Goal: Find contact information: Obtain details needed to contact an individual or organization

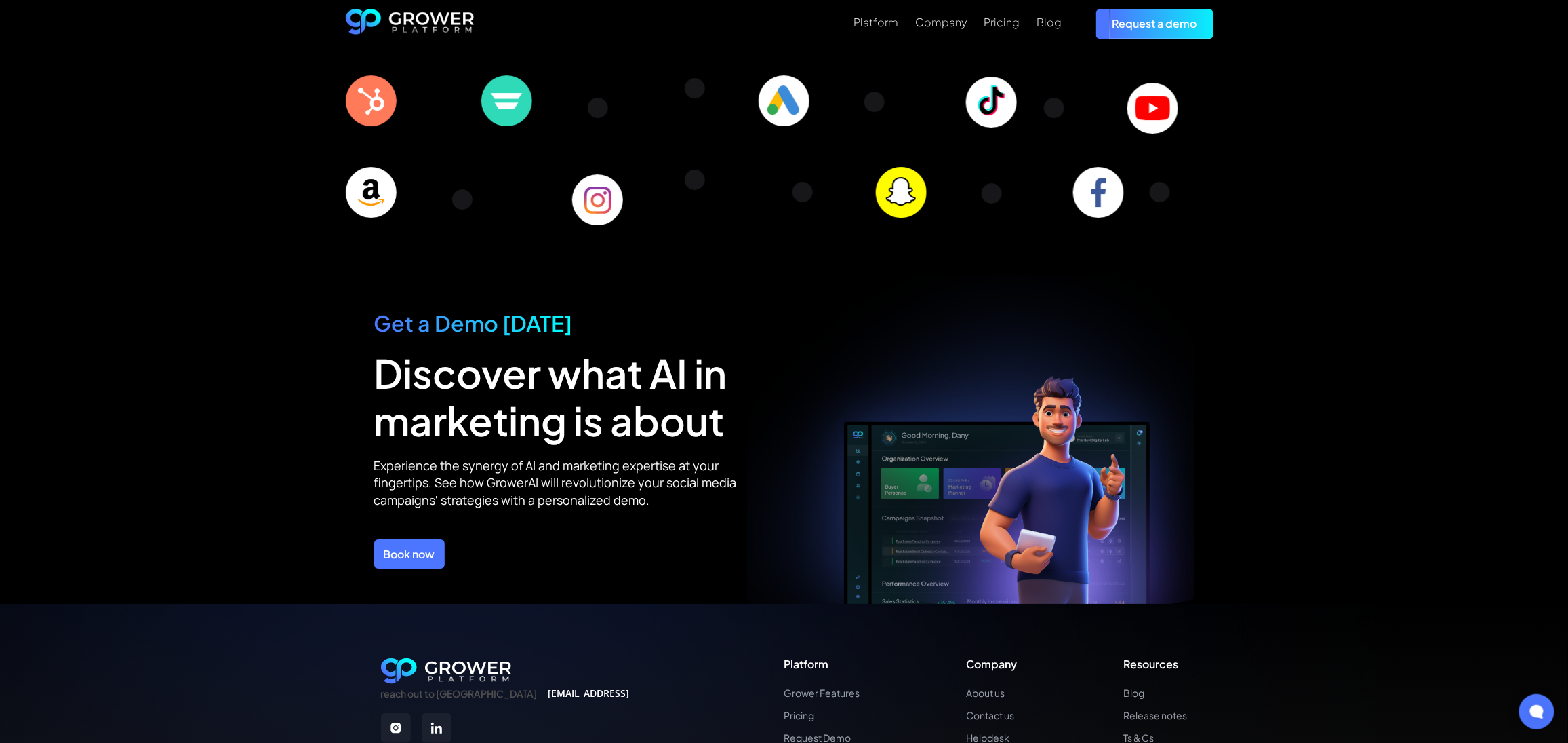
scroll to position [4687, 0]
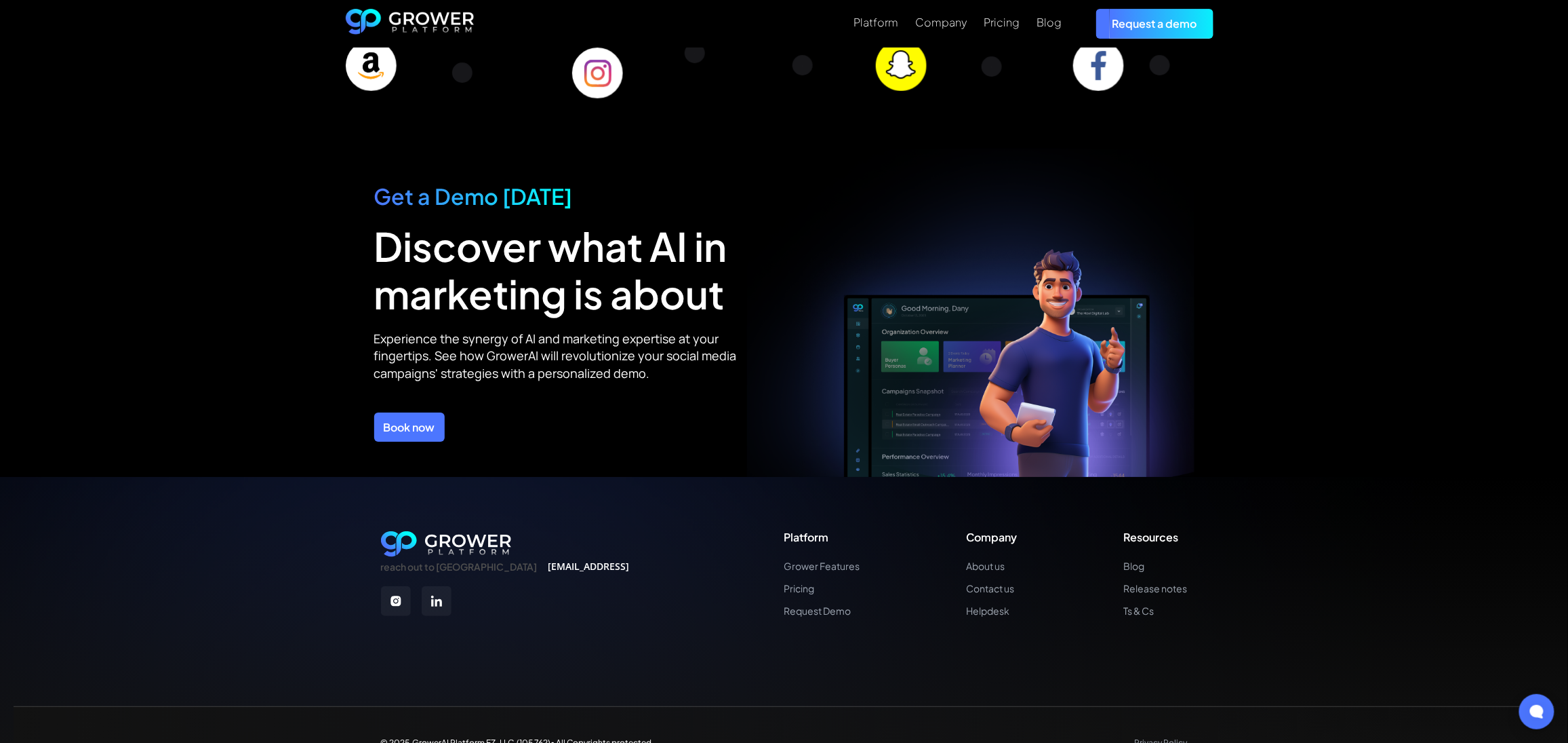
click at [651, 545] on div "reach out to us [EMAIL_ADDRESS] Platform Grower Features Pricing Request Demo C…" at bounding box center [784, 574] width 807 height 87
click at [985, 583] on link "Contact us" at bounding box center [993, 588] width 51 height 12
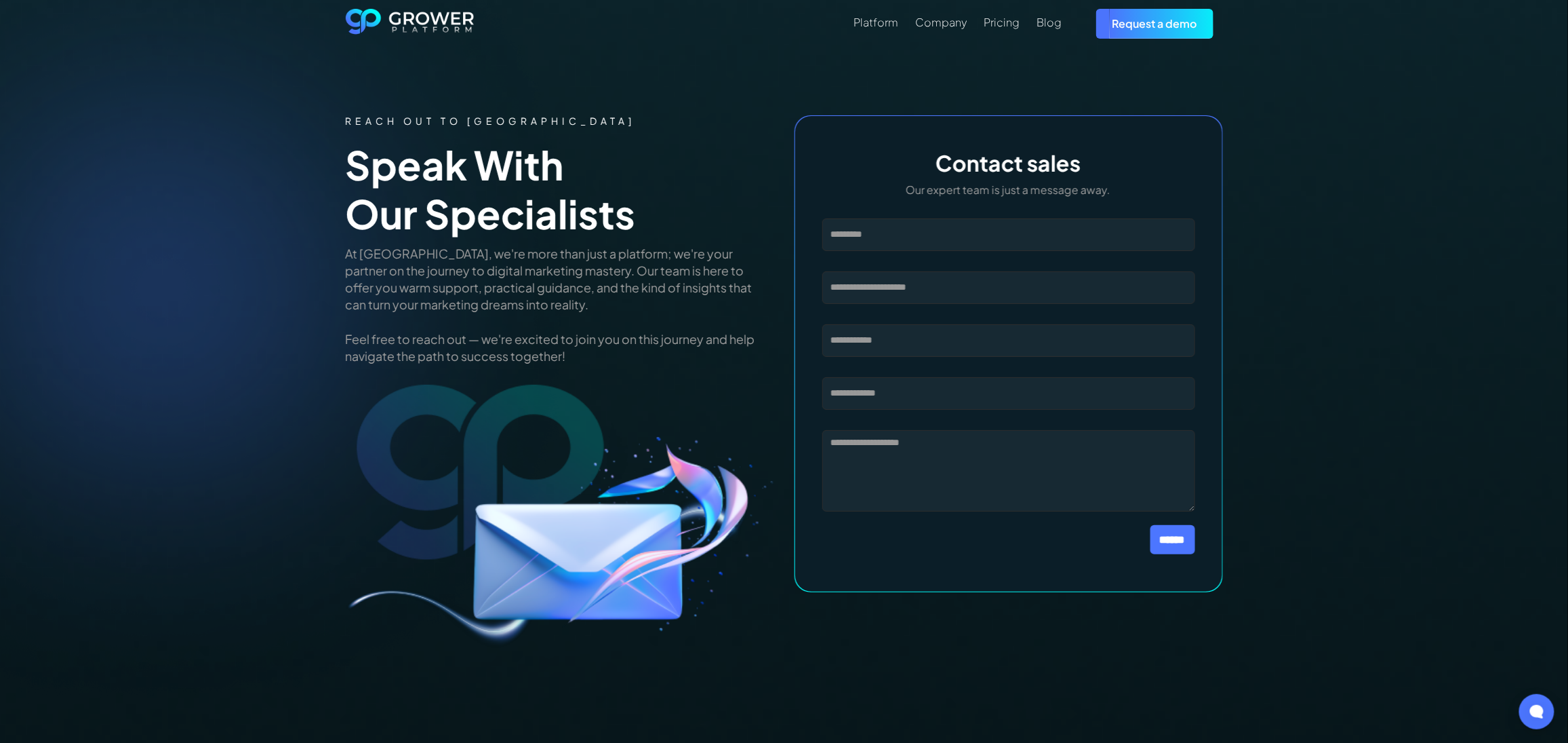
click at [1324, 285] on div "REACH OUT TO US Speak with our specialists At [GEOGRAPHIC_DATA], we're more tha…" at bounding box center [784, 392] width 1568 height 688
click at [1325, 301] on div "REACH OUT TO US Speak with our specialists At Grower, we're more than just a pl…" at bounding box center [784, 392] width 1568 height 688
click at [1293, 380] on div "REACH OUT TO US Speak with our specialists At Grower, we're more than just a pl…" at bounding box center [784, 392] width 1568 height 688
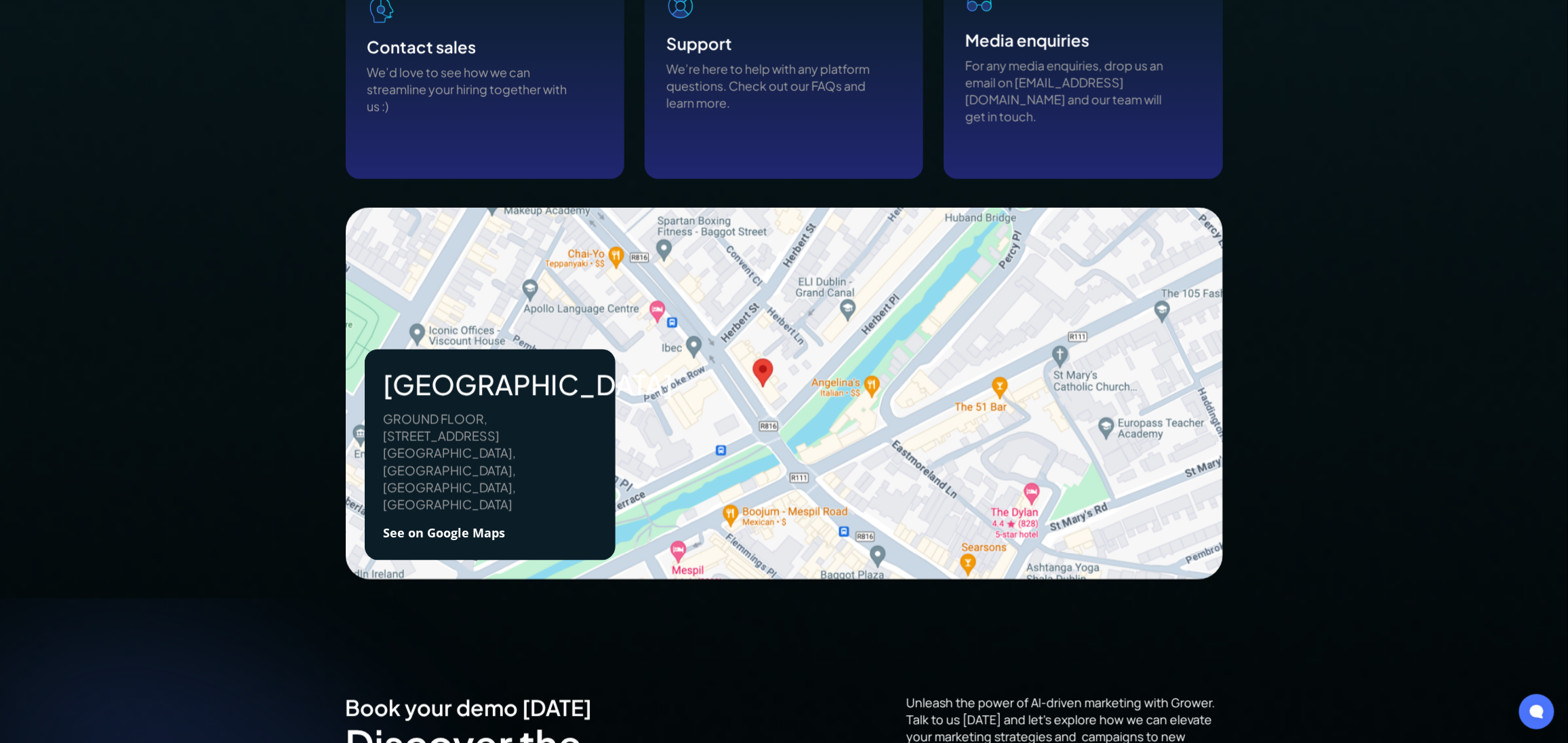
scroll to position [1357, 0]
